Goal: Task Accomplishment & Management: Manage account settings

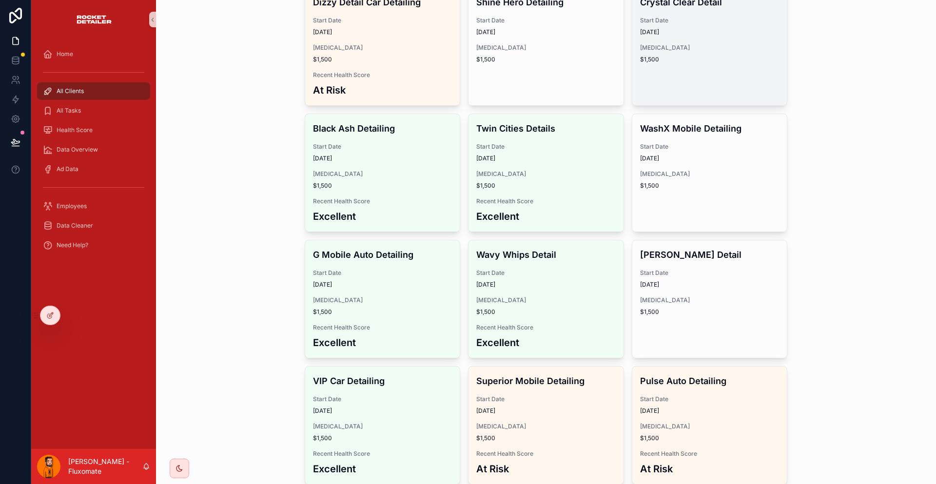
scroll to position [682, 0]
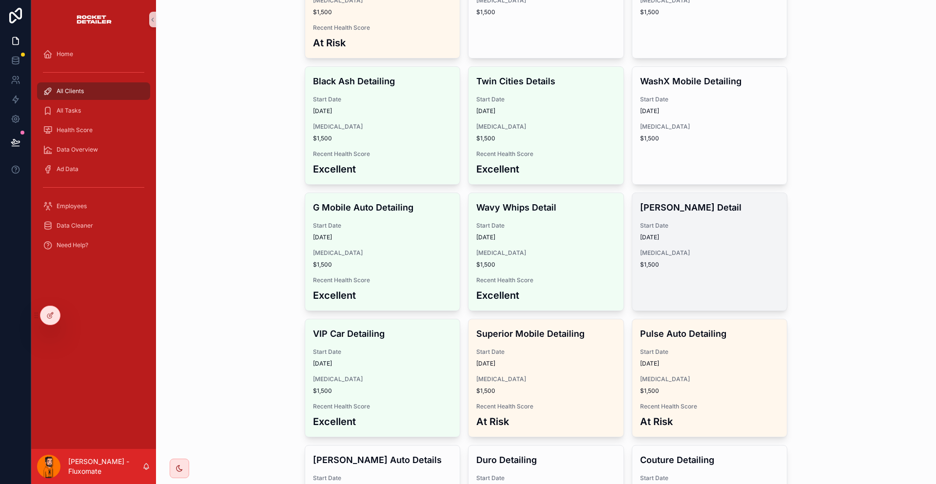
click at [700, 193] on div "[PERSON_NAME] Detail Start Date [DATE] [MEDICAL_DATA] $1,500" at bounding box center [709, 234] width 155 height 83
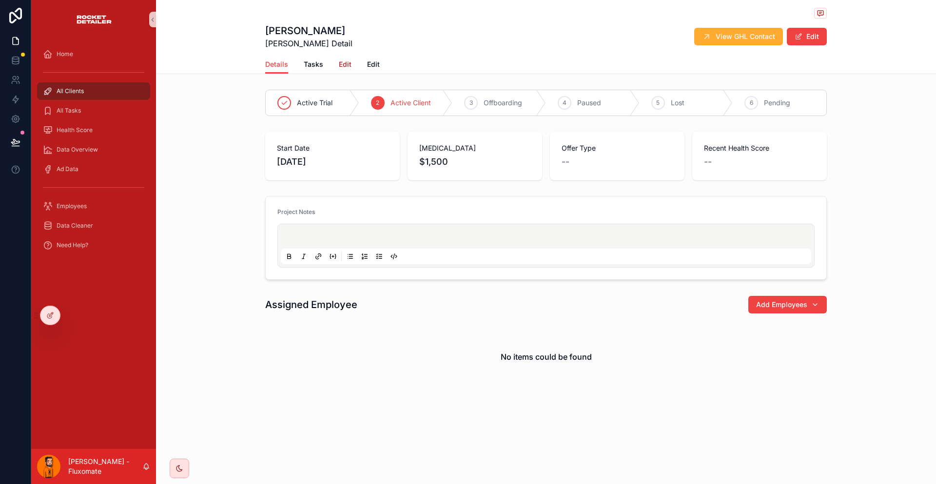
click at [351, 59] on span "Edit" at bounding box center [345, 64] width 13 height 10
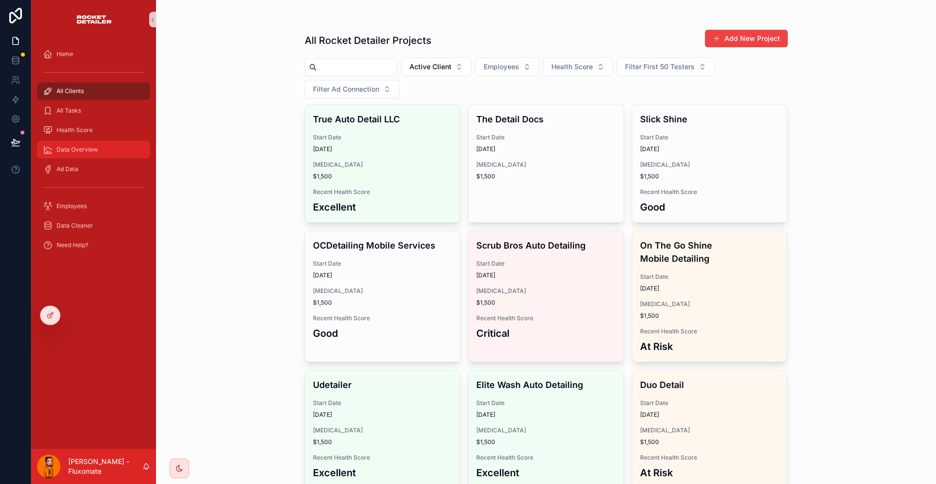
click at [70, 142] on div "Data Overview" at bounding box center [93, 150] width 101 height 16
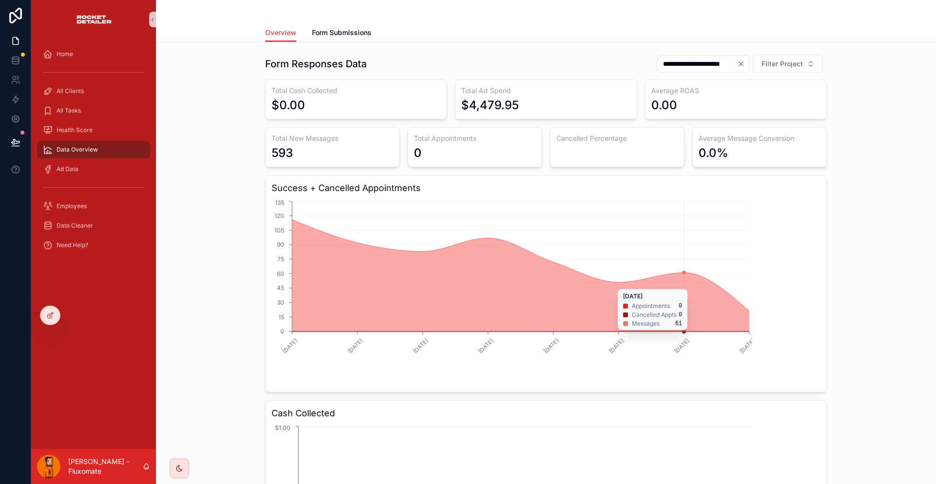
drag, startPoint x: 715, startPoint y: 258, endPoint x: 716, endPoint y: 264, distance: 5.6
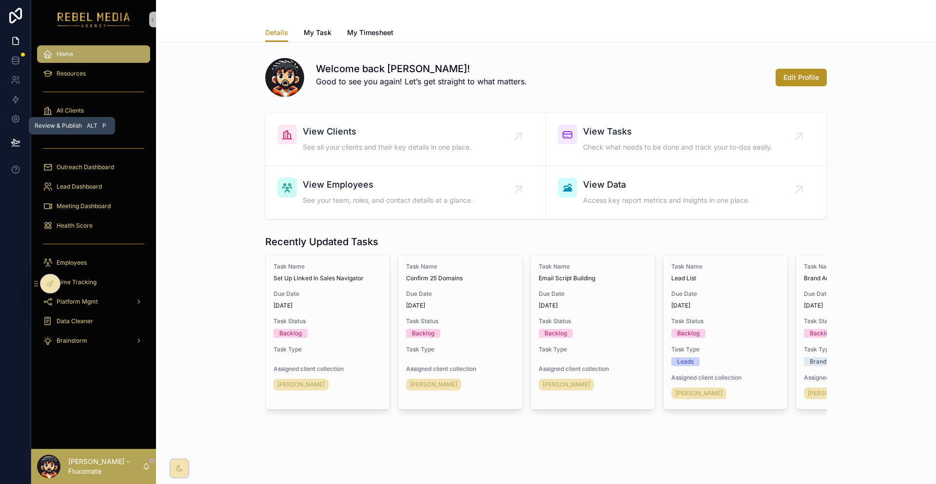
click at [50, 119] on div "Review & Publish Alt P" at bounding box center [72, 126] width 86 height 18
click at [64, 120] on div "All Tasks" at bounding box center [93, 129] width 125 height 19
click at [74, 103] on div "All Clients" at bounding box center [93, 111] width 101 height 16
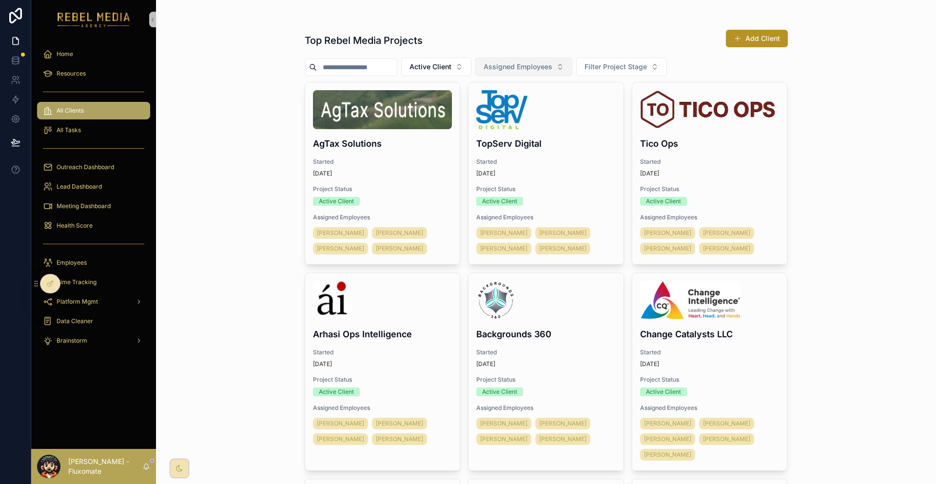
click at [507, 62] on span "Assigned Employees" at bounding box center [517, 67] width 69 height 10
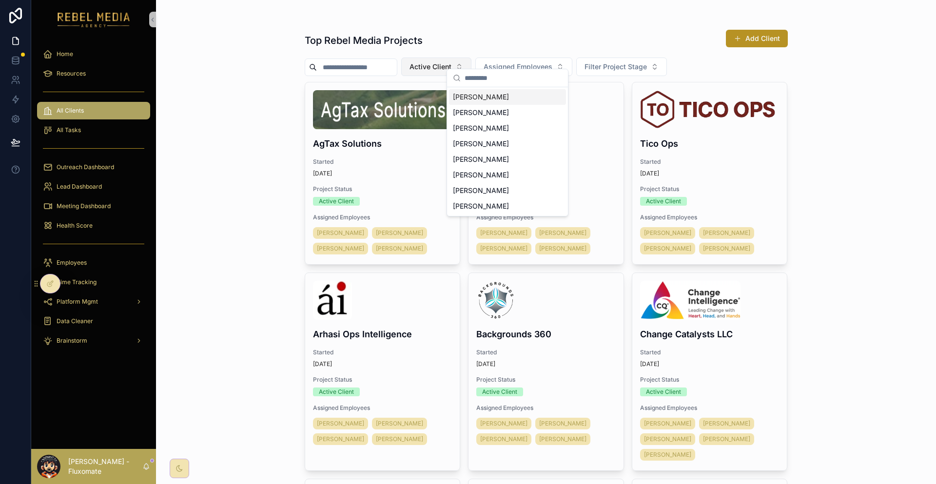
click at [434, 62] on span "Active Client" at bounding box center [430, 67] width 42 height 10
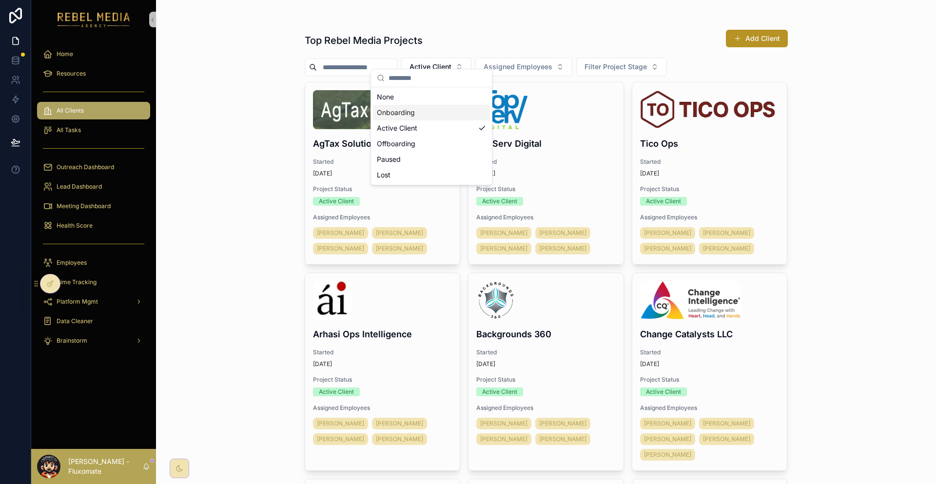
click at [416, 108] on div "Onboarding" at bounding box center [431, 113] width 117 height 16
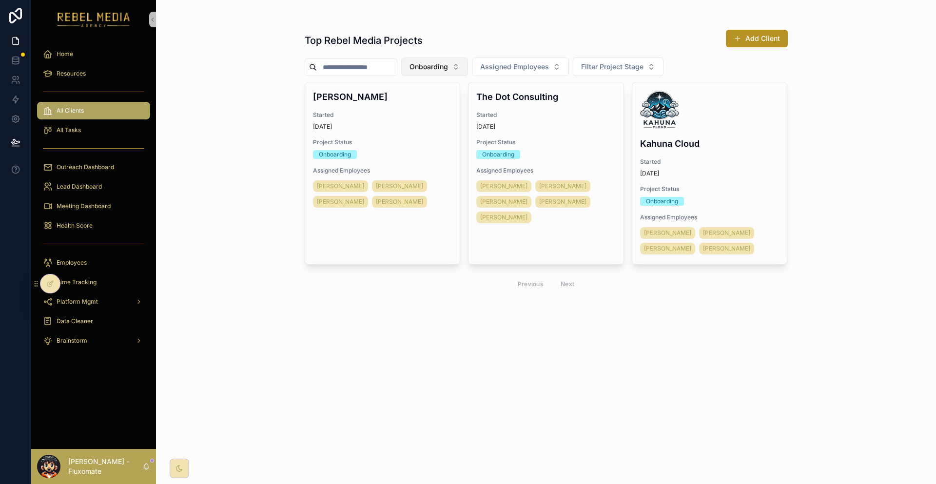
click at [451, 57] on button "Onboarding" at bounding box center [434, 66] width 67 height 19
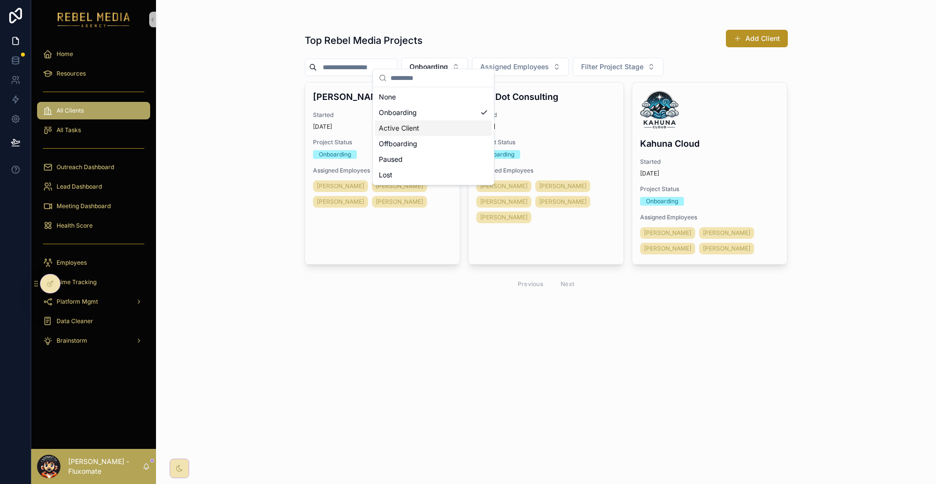
click at [416, 120] on div "Active Client" at bounding box center [433, 128] width 117 height 16
